Goal: Navigation & Orientation: Find specific page/section

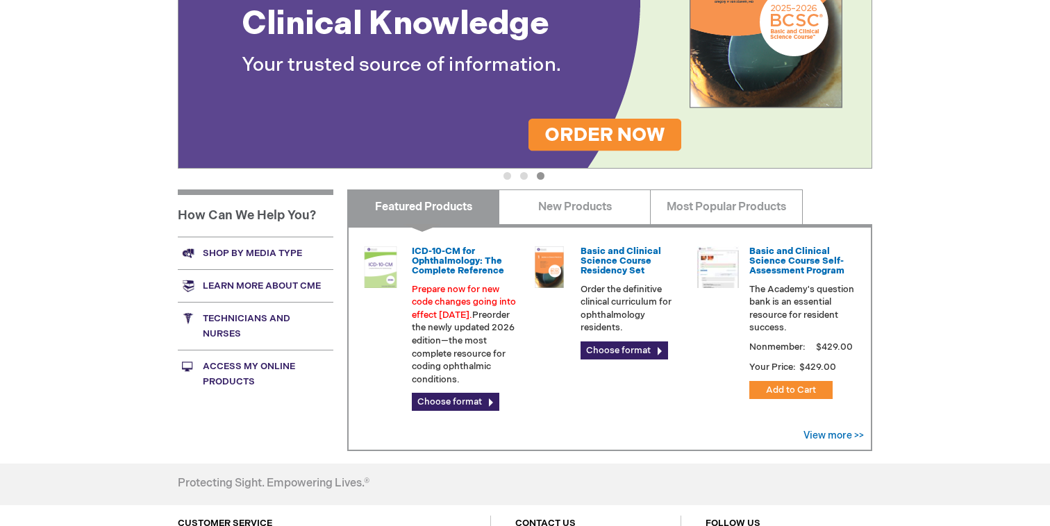
scroll to position [297, 0]
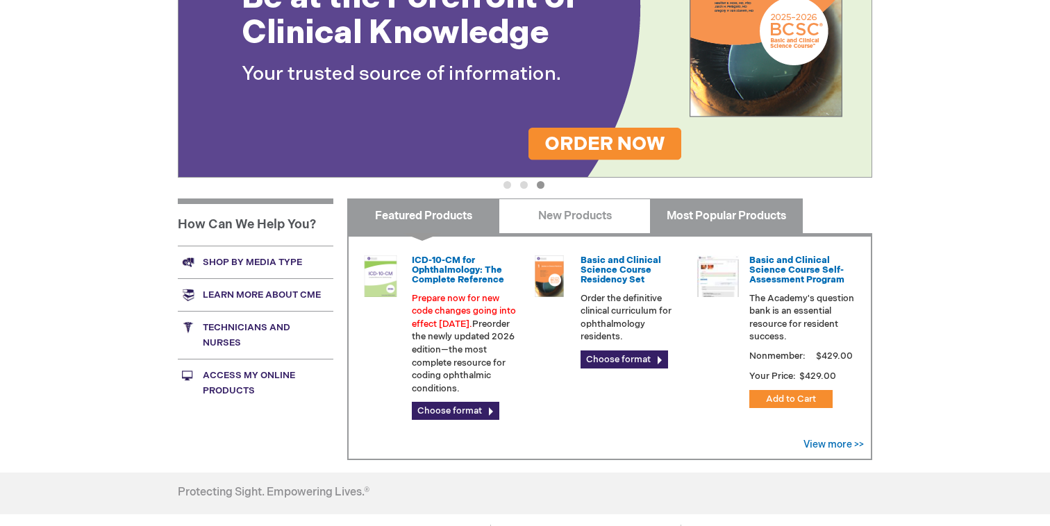
click at [701, 219] on link "Most Popular Products" at bounding box center [726, 216] width 152 height 35
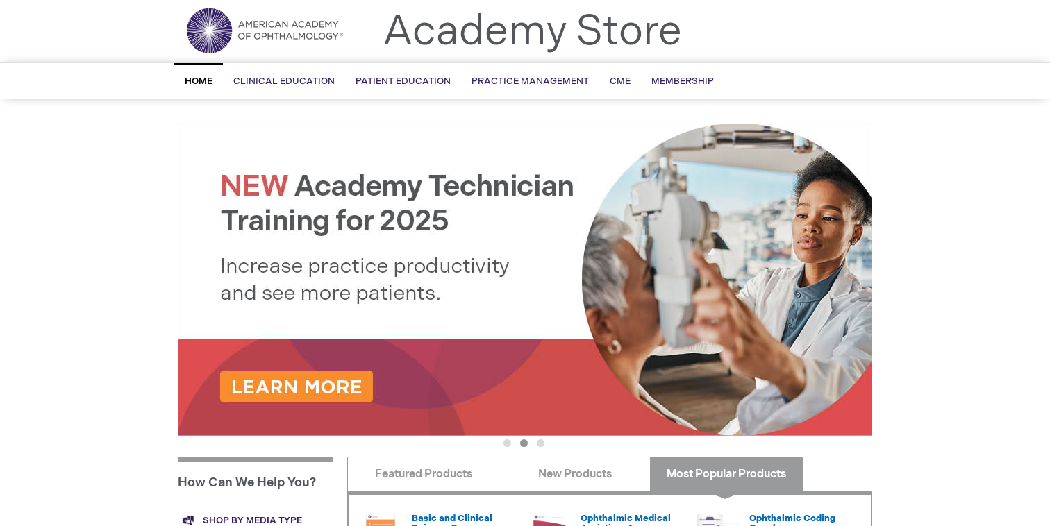
scroll to position [40, 0]
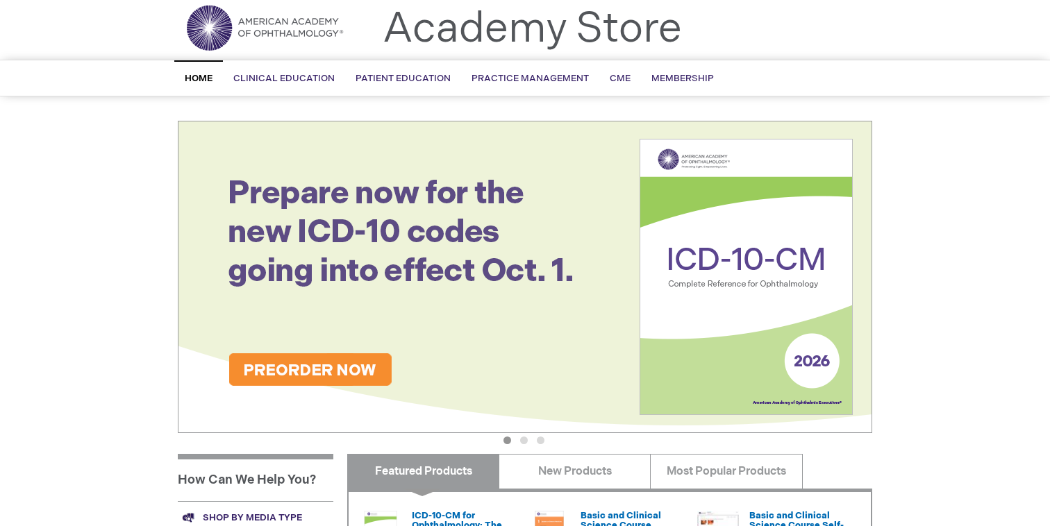
scroll to position [35, 0]
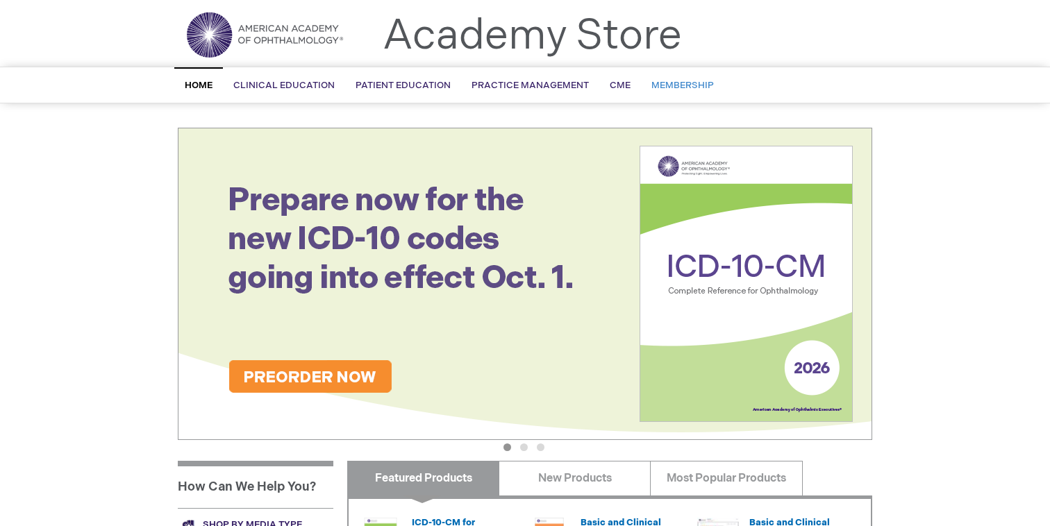
click at [676, 78] on link "Membership" at bounding box center [682, 86] width 83 height 34
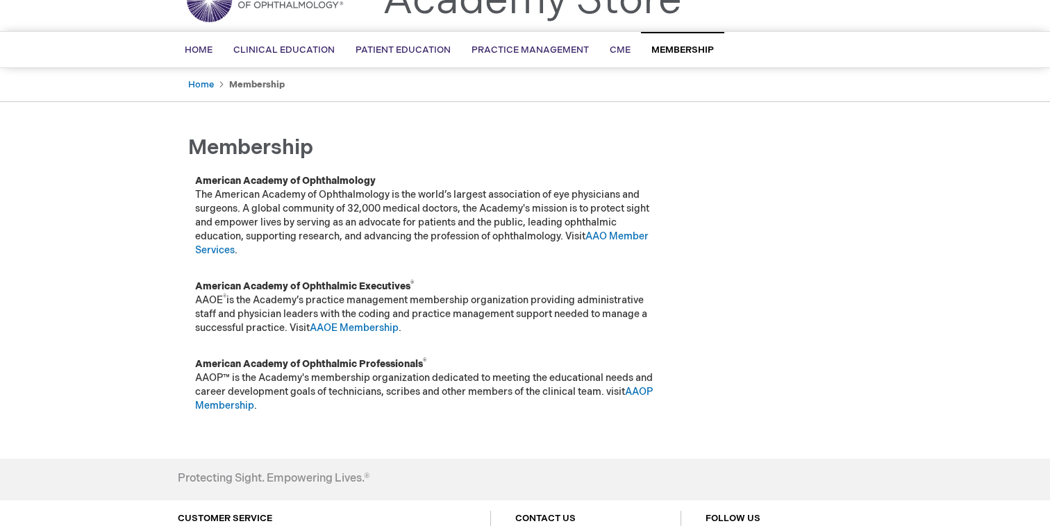
scroll to position [72, 0]
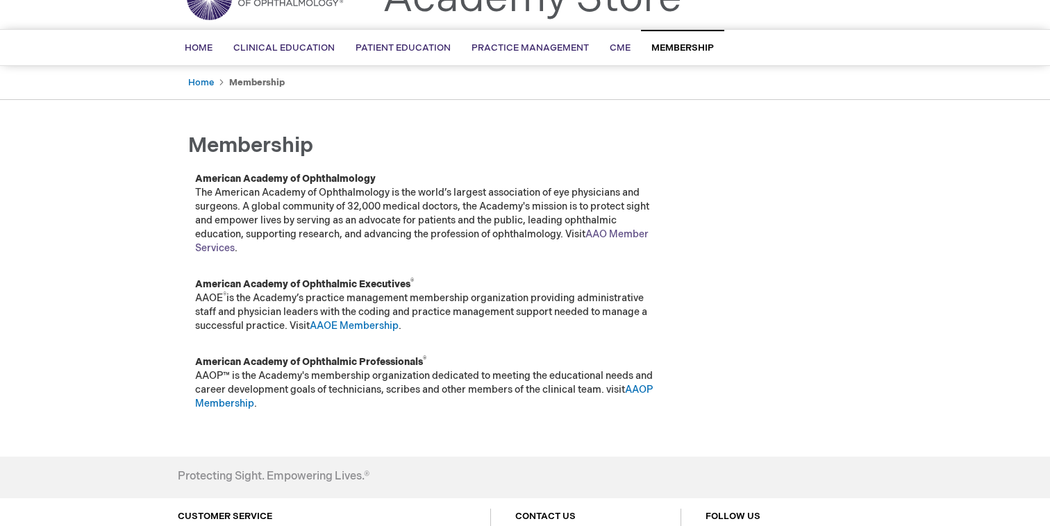
click at [633, 231] on link "AAO Member Services" at bounding box center [421, 241] width 453 height 26
